Goal: Information Seeking & Learning: Learn about a topic

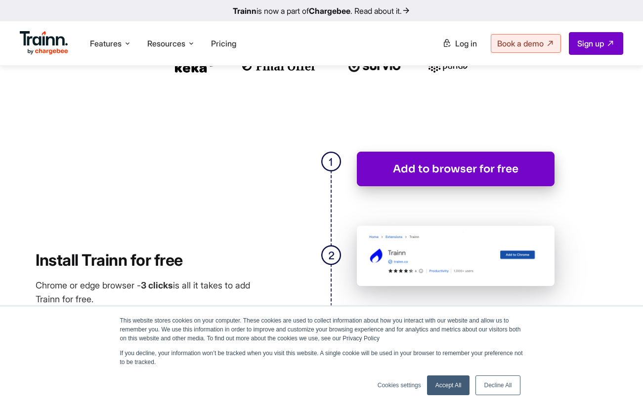
scroll to position [436, 0]
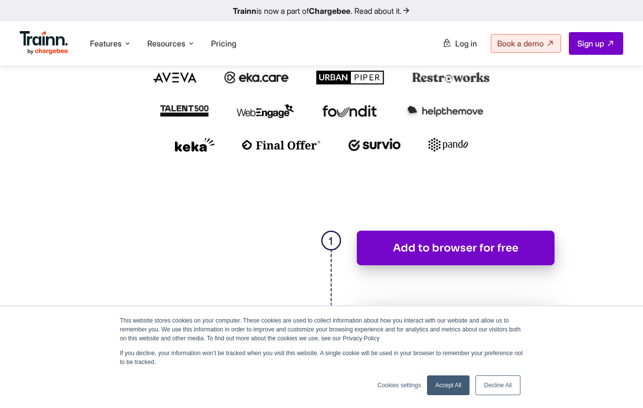
click at [397, 4] on link "Trainn is now a part of Chargebee . Read about it." at bounding box center [321, 10] width 643 height 21
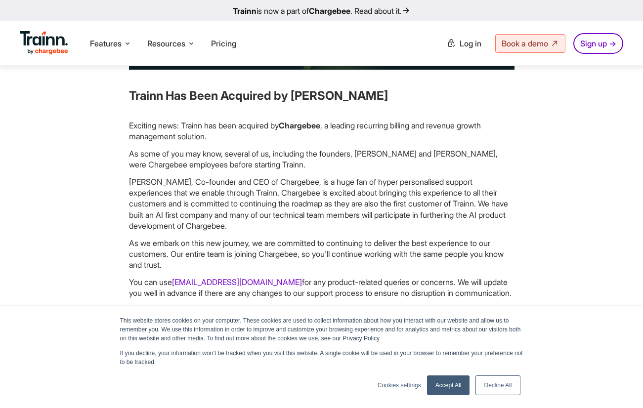
scroll to position [120, 0]
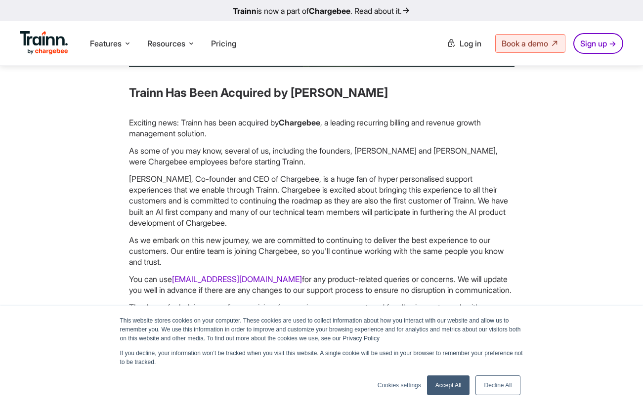
click at [343, 218] on p "[PERSON_NAME], Co-founder and CEO of Chargebee, is a huge fan of hyper personal…" at bounding box center [321, 200] width 385 height 55
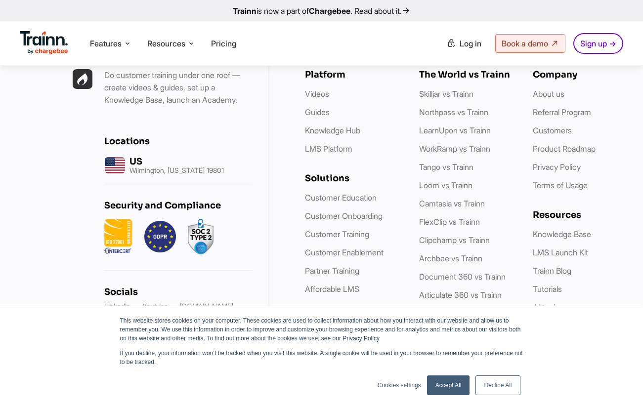
scroll to position [1800, 0]
